Goal: Transaction & Acquisition: Purchase product/service

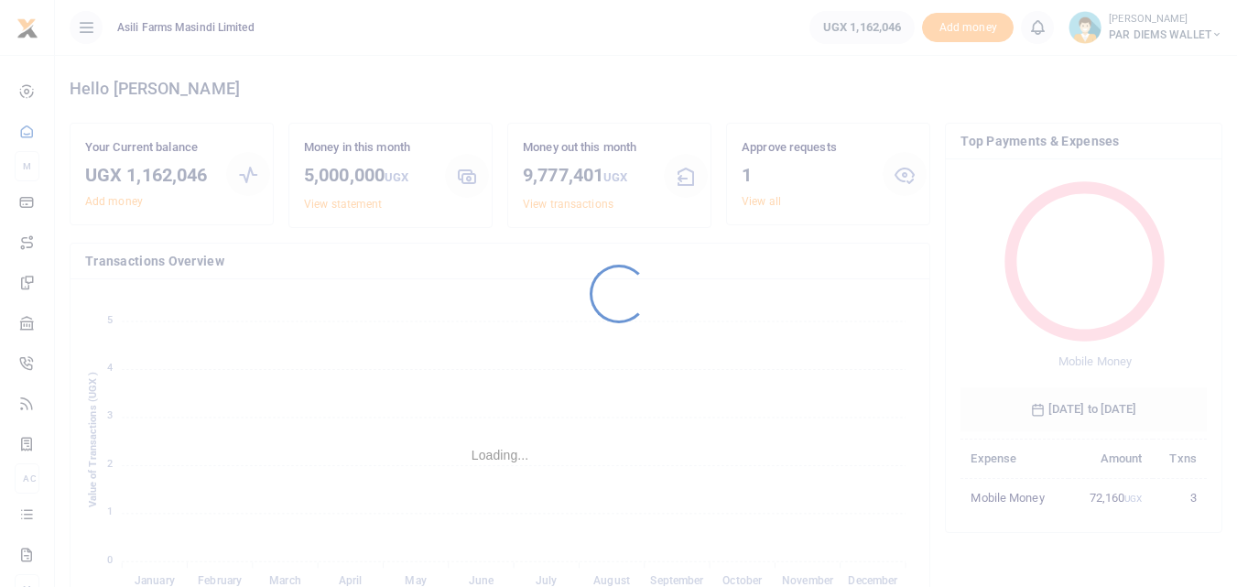
scroll to position [244, 233]
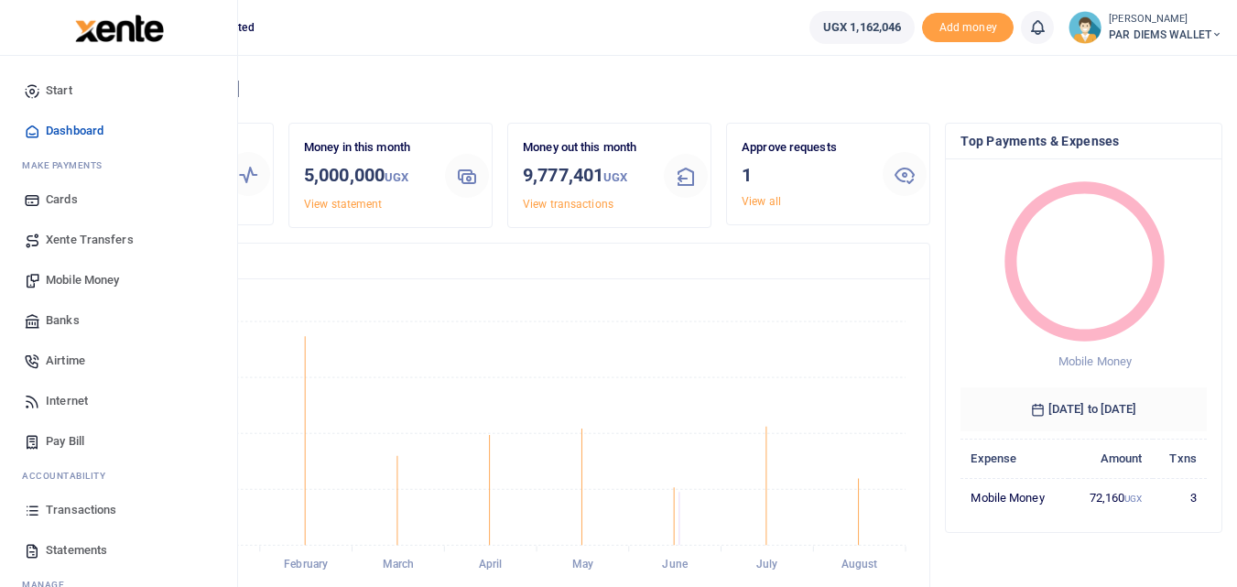
click at [92, 281] on span "Mobile Money" at bounding box center [82, 280] width 73 height 18
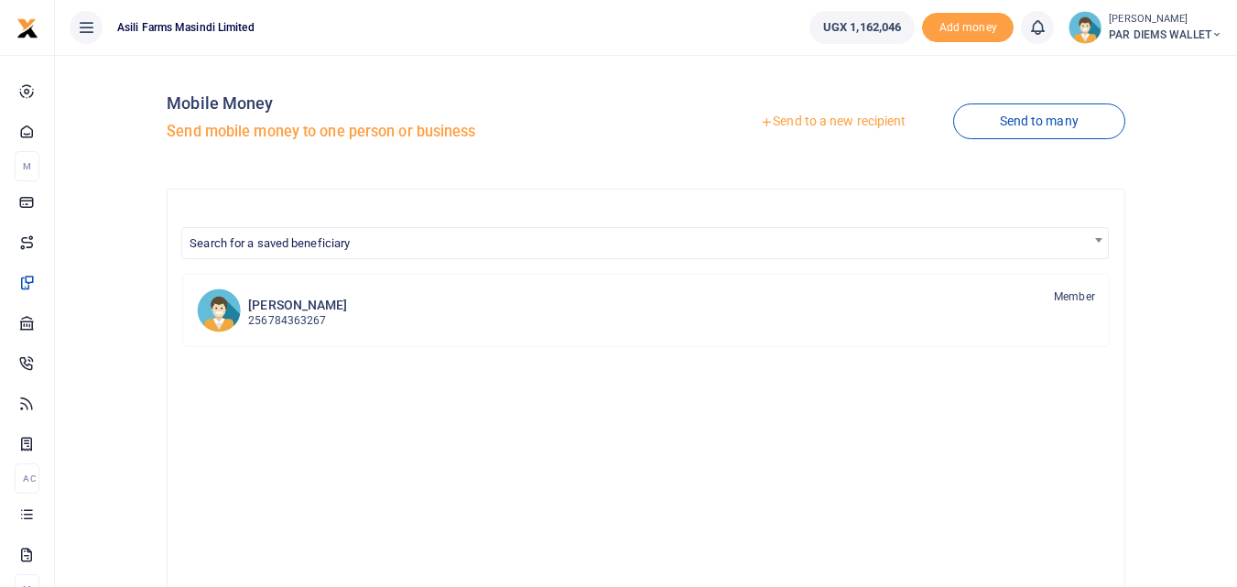
click at [797, 116] on link "Send to a new recipient" at bounding box center [832, 121] width 239 height 33
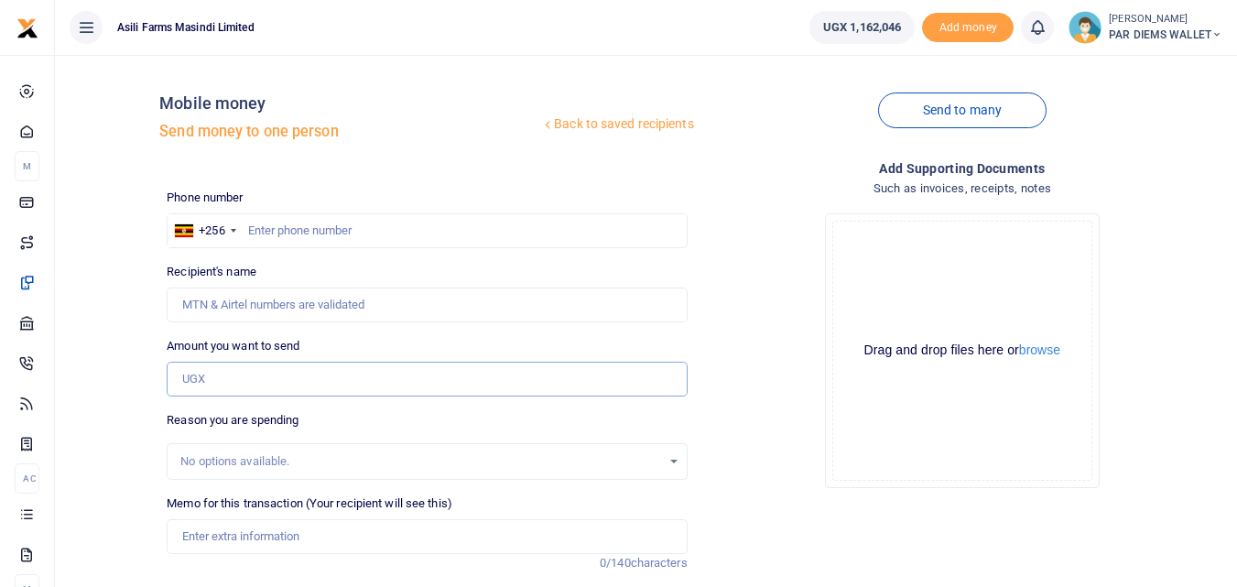
click at [211, 370] on input "Amount you want to send" at bounding box center [427, 379] width 520 height 35
paste input "0788717268."
type input "0788717268."
click at [265, 230] on input "text" at bounding box center [427, 230] width 520 height 35
type input "788717268"
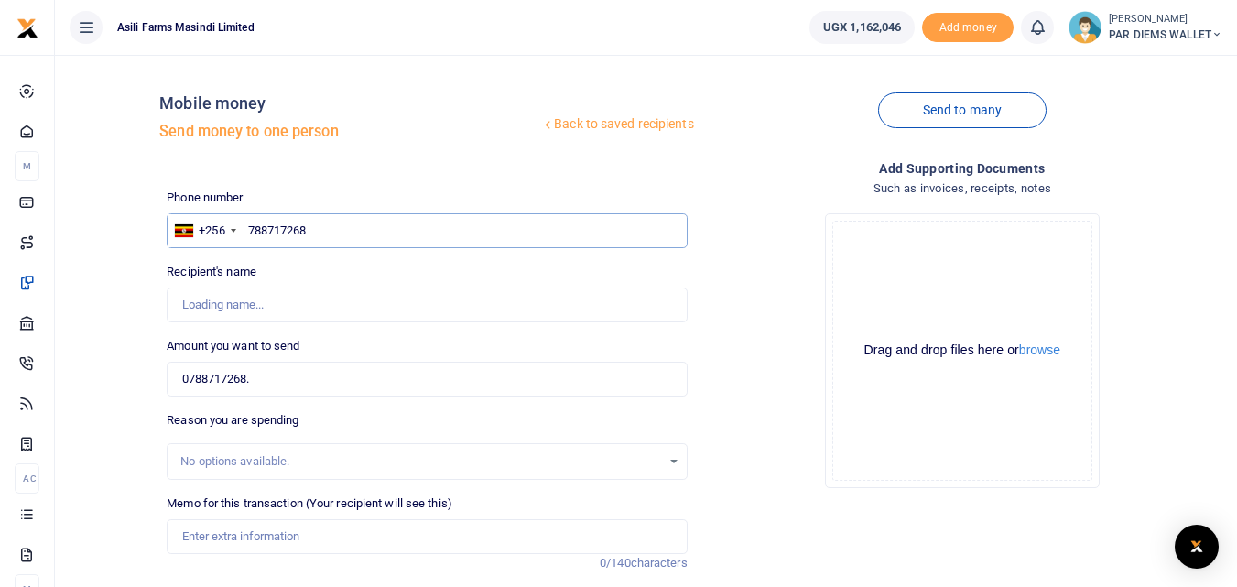
type input "Gard Ogwang"
type input "788717268"
click at [280, 367] on input "0788717268." at bounding box center [427, 379] width 520 height 35
type input "0"
type input "5"
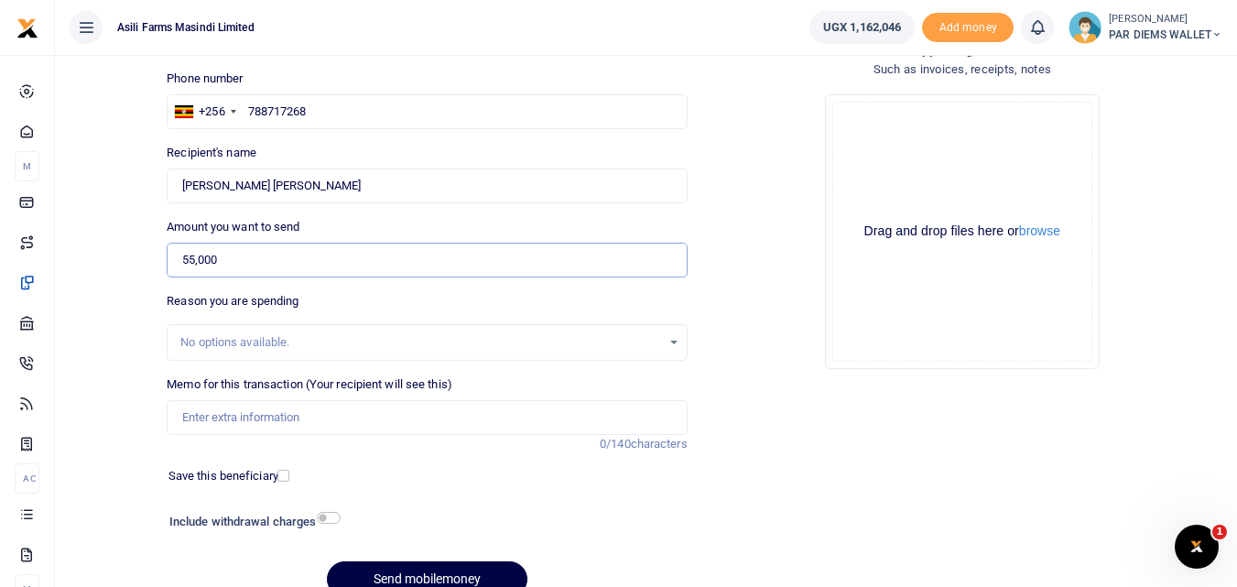
scroll to position [121, 0]
type input "55,000"
click at [210, 416] on input "Memo for this transaction (Your recipient will see this)" at bounding box center [427, 415] width 520 height 35
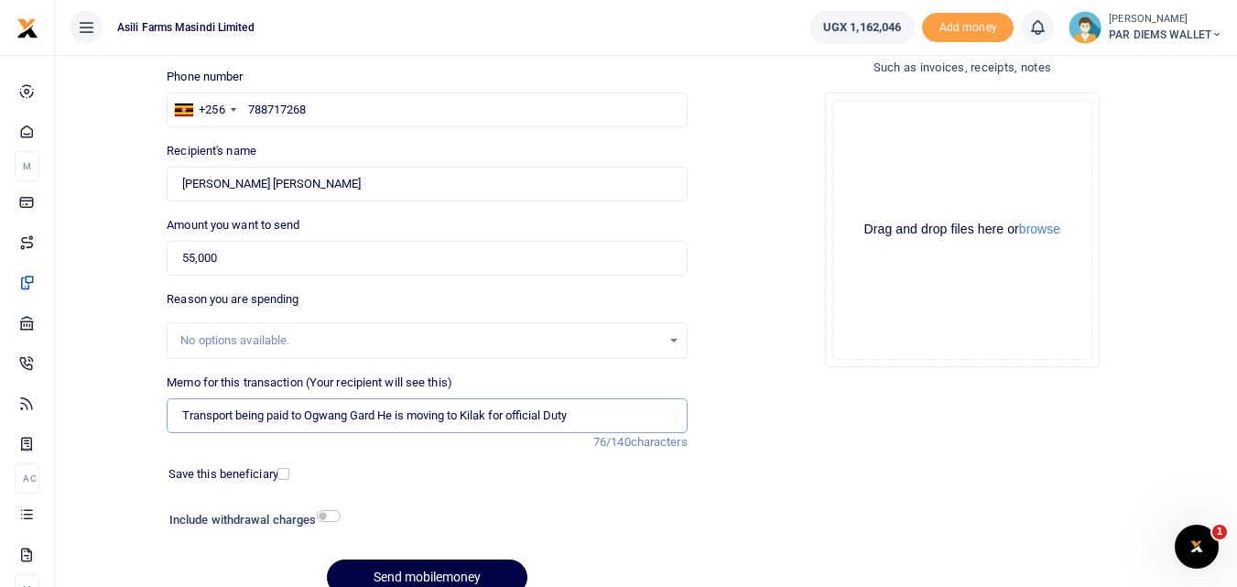
type input "Transport being paid to Ogwang Gard He is moving to Kilak for official Duty"
click at [884, 141] on div "Drag and drop files here or browse Powered by Uppy" at bounding box center [962, 230] width 260 height 260
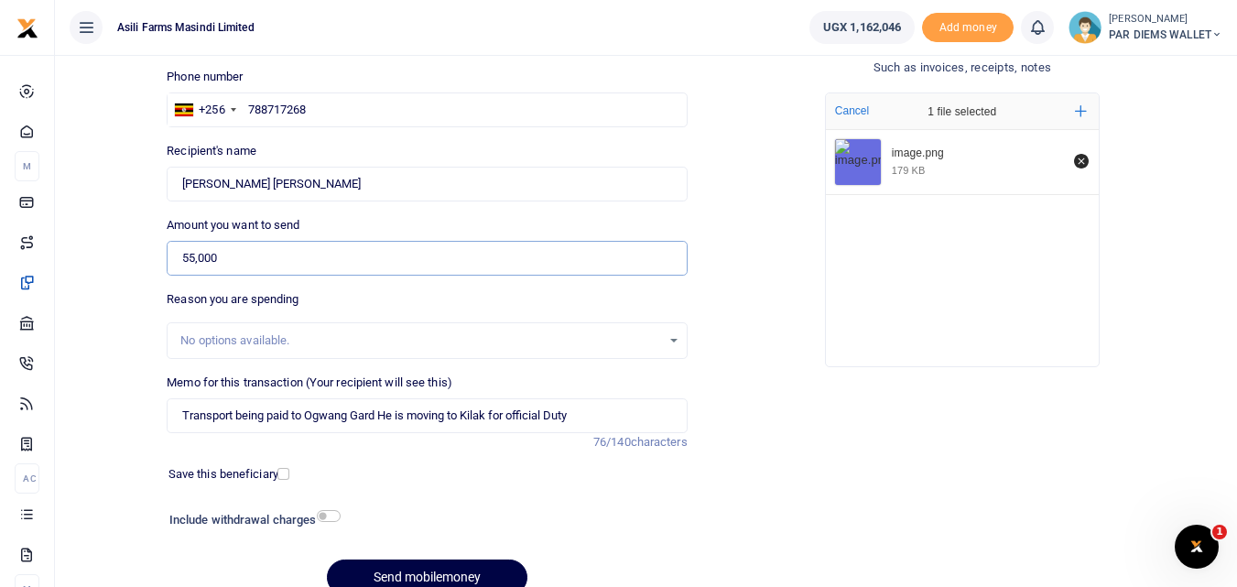
click at [223, 259] on input "55,000" at bounding box center [427, 258] width 520 height 35
type input "5"
type input "65,000"
click at [451, 570] on button "Send mobilemoney" at bounding box center [427, 577] width 200 height 36
